Goal: Information Seeking & Learning: Learn about a topic

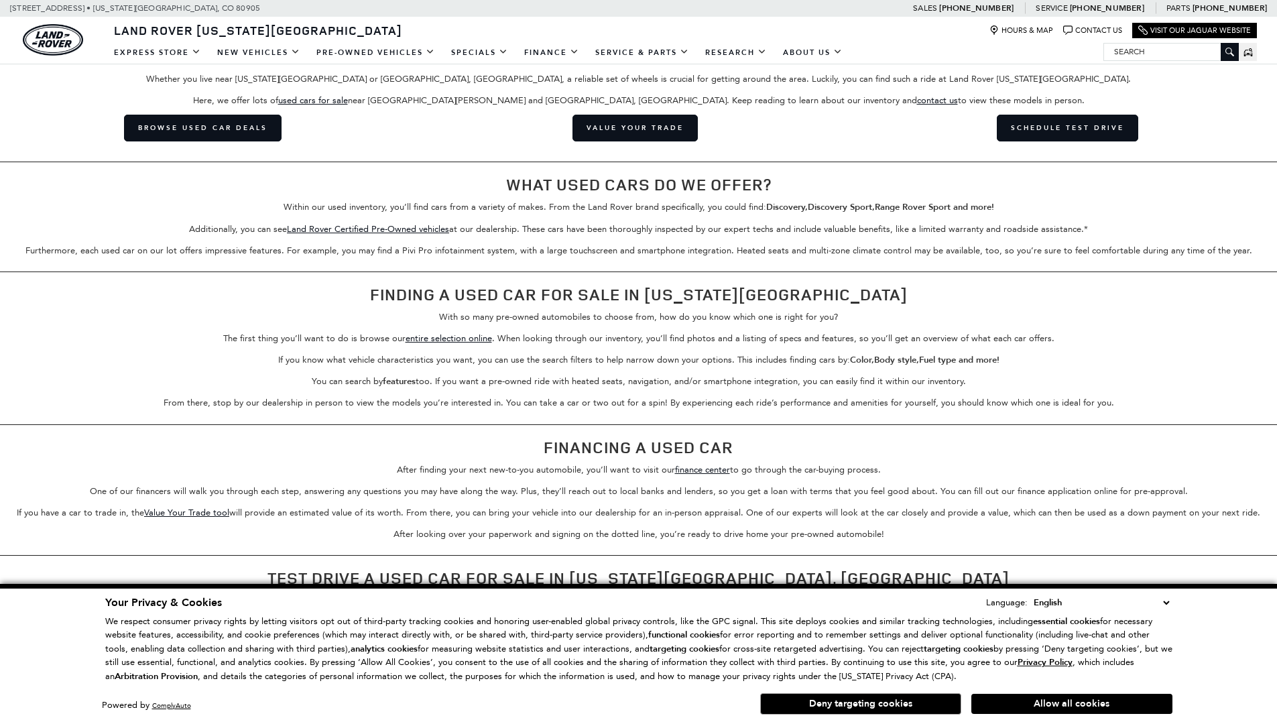
scroll to position [2143, 0]
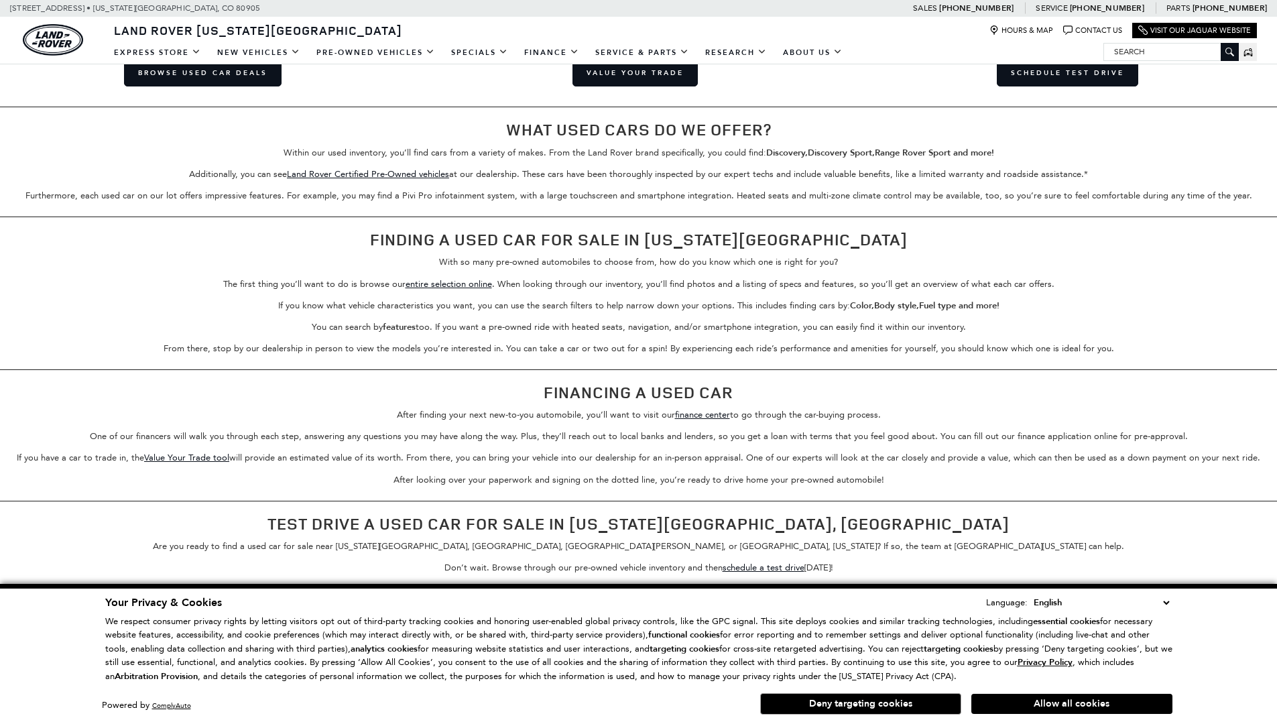
scroll to position [1972, 0]
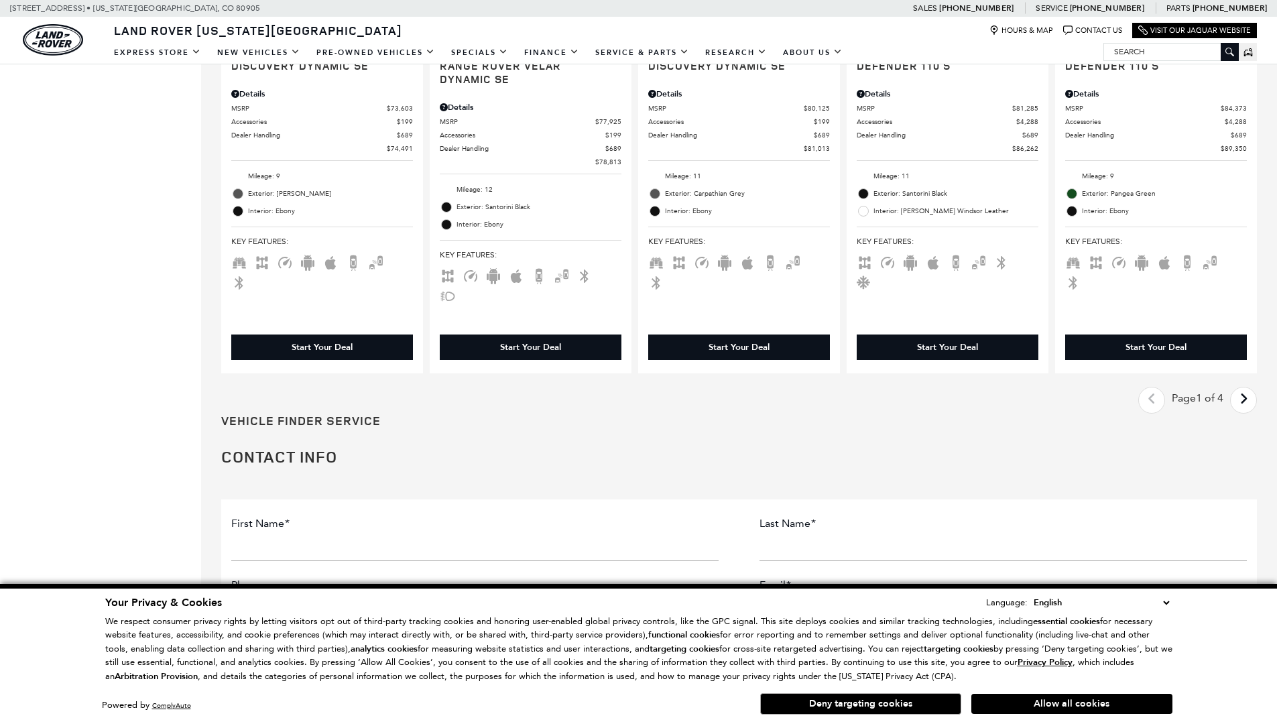
scroll to position [0, 1]
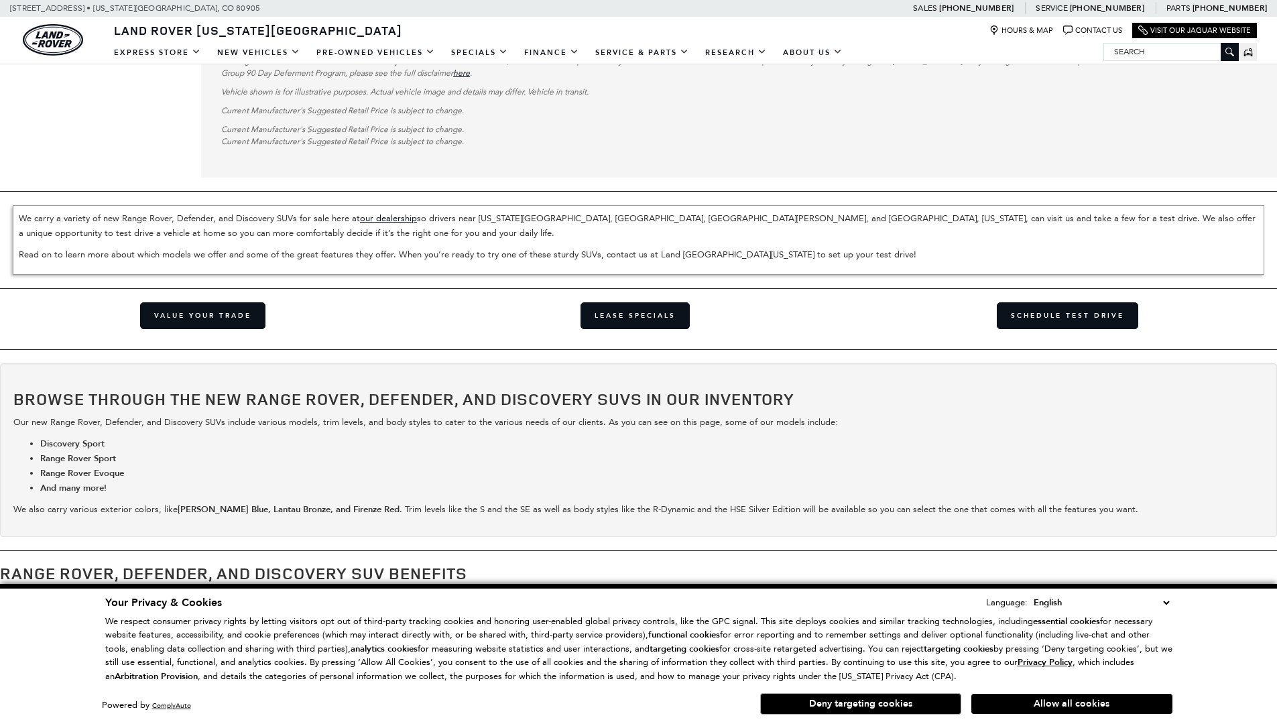
scroll to position [3794, 0]
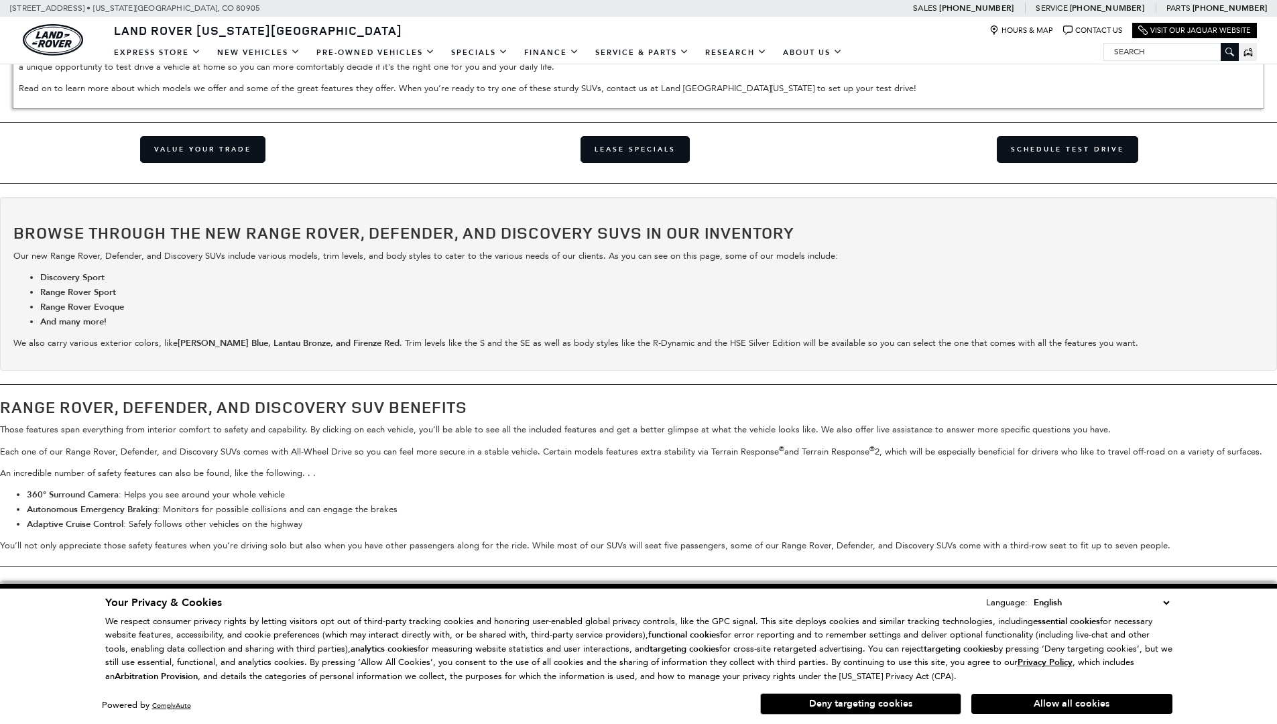
scroll to position [2306, 0]
